Goal: Task Accomplishment & Management: Manage account settings

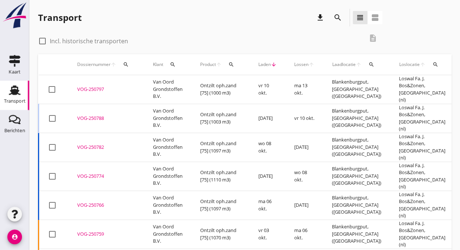
click at [106, 92] on td "VOG-250797 upload_file Drop hier uw bestand om het aan het dossier toe te voegen" at bounding box center [106, 89] width 76 height 29
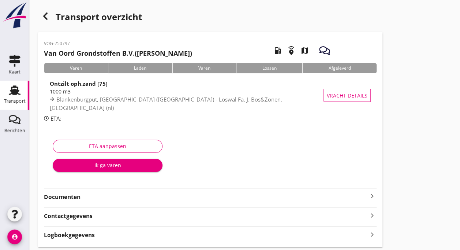
click at [15, 93] on use at bounding box center [15, 90] width 12 height 10
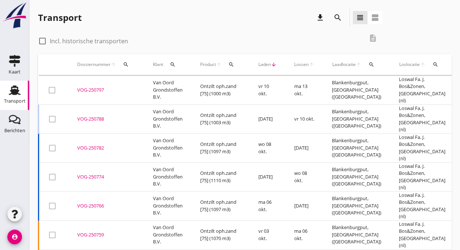
click at [81, 115] on div "VOG-250788" at bounding box center [106, 118] width 58 height 7
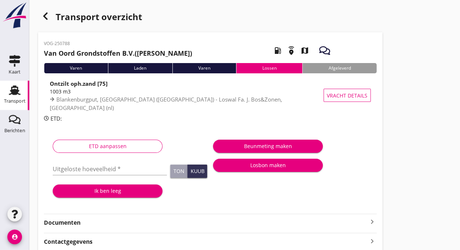
click at [12, 105] on div "Transport" at bounding box center [15, 101] width 22 height 10
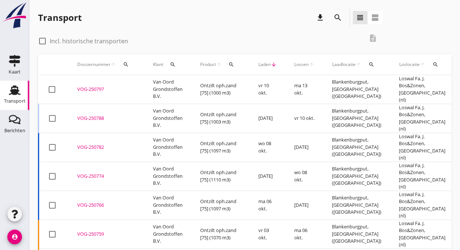
click at [76, 109] on td "VOG-250788 upload_file Drop hier uw bestand om het aan het dossier toe te voegen" at bounding box center [106, 118] width 76 height 29
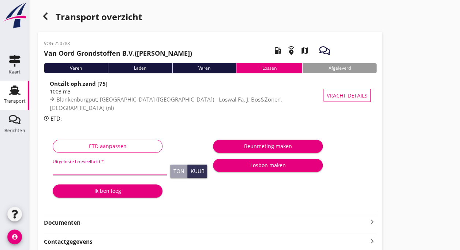
click at [71, 170] on input "Uitgeloste hoeveelheid *" at bounding box center [110, 169] width 114 height 12
type input "1100"
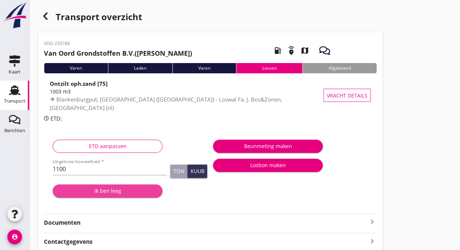
click at [100, 190] on div "Ik ben leeg" at bounding box center [108, 191] width 98 height 8
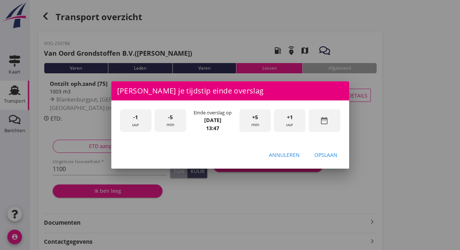
click at [137, 125] on div "-1 uur" at bounding box center [136, 120] width 32 height 23
click at [166, 123] on div "-5 min" at bounding box center [171, 120] width 32 height 23
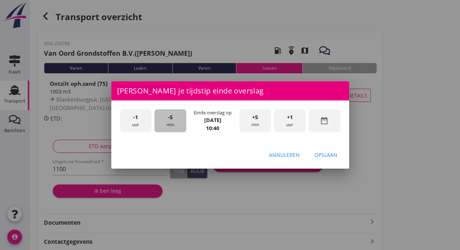
click at [166, 123] on div "-5 min" at bounding box center [171, 120] width 32 height 23
click at [321, 155] on div "Opslaan" at bounding box center [326, 155] width 23 height 8
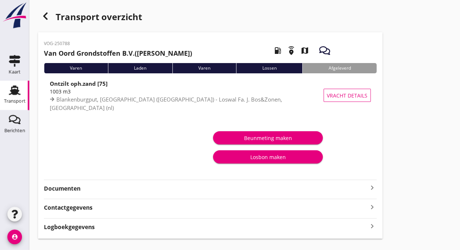
click at [10, 97] on div "Transport" at bounding box center [15, 101] width 22 height 10
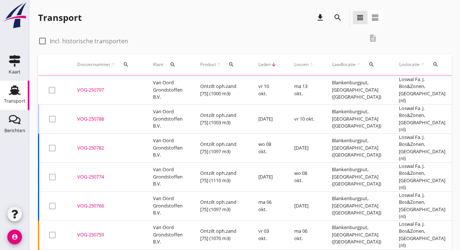
click at [10, 97] on div "Transport" at bounding box center [15, 101] width 22 height 10
click at [89, 87] on div "VOG-250797" at bounding box center [106, 89] width 58 height 7
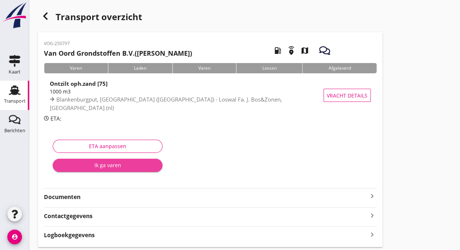
click at [88, 165] on div "Ik ga varen" at bounding box center [108, 165] width 98 height 8
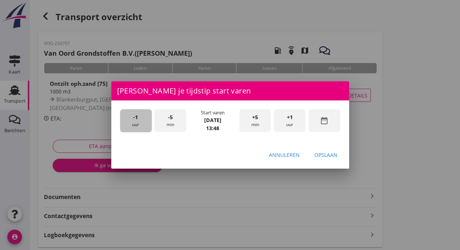
click at [136, 122] on div "-1 uur" at bounding box center [136, 120] width 32 height 23
click at [169, 119] on span "-5" at bounding box center [170, 117] width 5 height 8
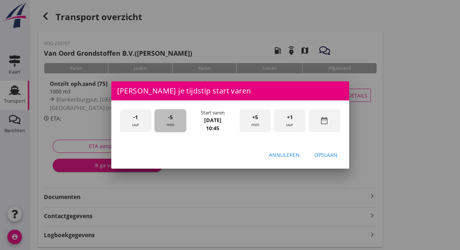
click at [169, 119] on span "-5" at bounding box center [170, 117] width 5 height 8
click at [322, 151] on div "Opslaan" at bounding box center [326, 155] width 23 height 8
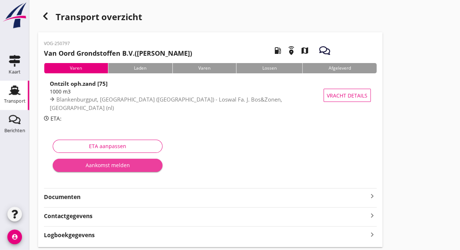
click at [93, 163] on div "Aankomst melden" at bounding box center [108, 165] width 98 height 8
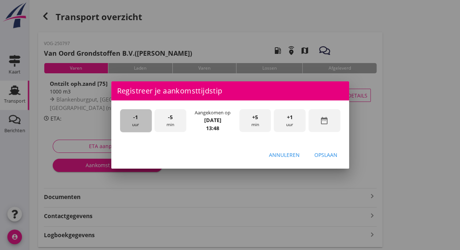
click at [137, 121] on div "-1 uur" at bounding box center [136, 120] width 32 height 23
drag, startPoint x: 288, startPoint y: 122, endPoint x: 293, endPoint y: 133, distance: 11.5
click at [293, 133] on div "-1 uur -5 min Aangekomen op [DATE] 12:48 +5 min +1 uur date_range" at bounding box center [230, 121] width 223 height 27
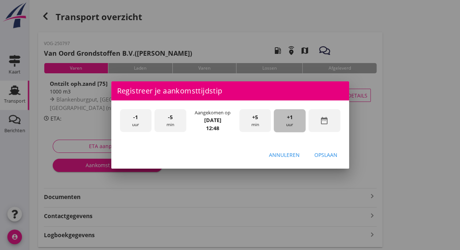
drag, startPoint x: 289, startPoint y: 118, endPoint x: 283, endPoint y: 120, distance: 6.8
drag, startPoint x: 283, startPoint y: 120, endPoint x: 253, endPoint y: 153, distance: 44.4
drag, startPoint x: 253, startPoint y: 153, endPoint x: 210, endPoint y: 151, distance: 43.6
click at [210, 151] on div "Annuleren Opslaan" at bounding box center [230, 154] width 238 height 25
drag, startPoint x: 290, startPoint y: 120, endPoint x: 244, endPoint y: 163, distance: 62.4
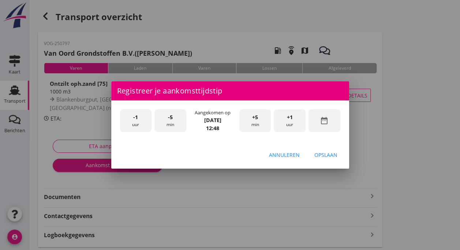
click at [244, 163] on div "Registreer je aankomsttijdstip -1 uur -5 min Aangekomen op [DATE] 12:48 +5 min …" at bounding box center [230, 125] width 238 height 88
click at [244, 163] on div "Annuleren Opslaan" at bounding box center [230, 154] width 238 height 25
click at [288, 122] on div "+1 uur" at bounding box center [290, 120] width 32 height 23
click at [139, 122] on div "-1 uur" at bounding box center [136, 120] width 32 height 23
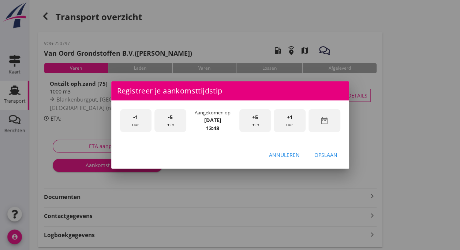
click at [171, 123] on div "-5 min" at bounding box center [171, 120] width 32 height 23
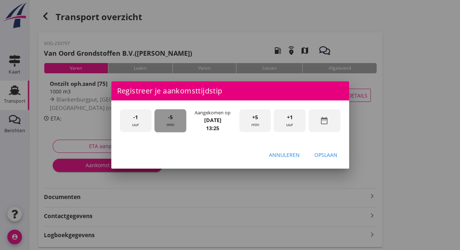
click at [171, 123] on div "-5 min" at bounding box center [171, 120] width 32 height 23
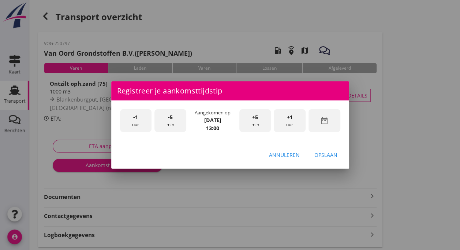
click at [324, 155] on div "Opslaan" at bounding box center [326, 155] width 23 height 8
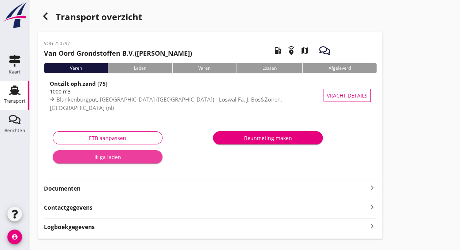
click at [118, 157] on div "Ik ga laden" at bounding box center [108, 157] width 98 height 8
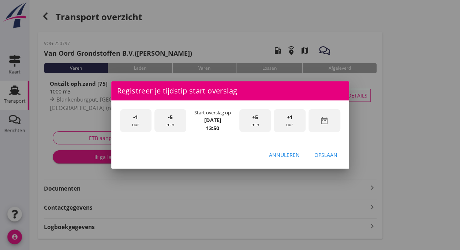
click at [167, 118] on div "-5 min" at bounding box center [171, 120] width 32 height 23
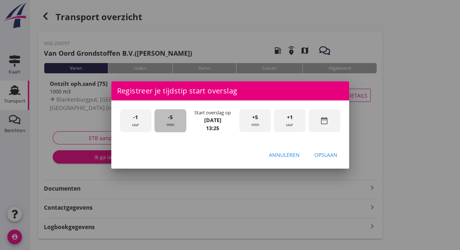
click at [167, 118] on div "-5 min" at bounding box center [171, 120] width 32 height 23
click at [169, 118] on span "-5" at bounding box center [170, 117] width 5 height 8
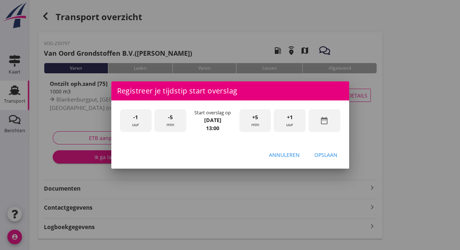
click at [320, 154] on div "Opslaan" at bounding box center [326, 155] width 23 height 8
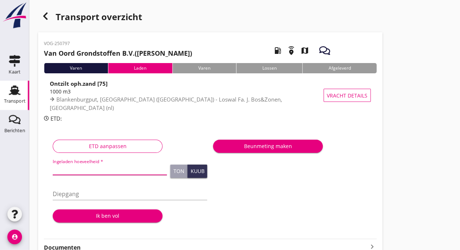
click at [71, 169] on input "Ingeladen hoeveelheid *" at bounding box center [110, 169] width 114 height 12
type input "1003"
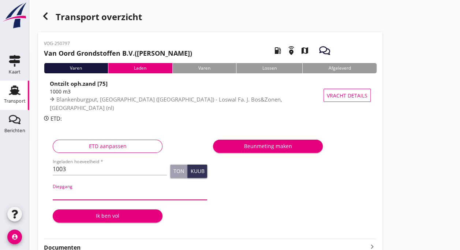
click at [61, 195] on input "Diepgang" at bounding box center [130, 194] width 155 height 12
type input "360"
